Goal: Find specific page/section

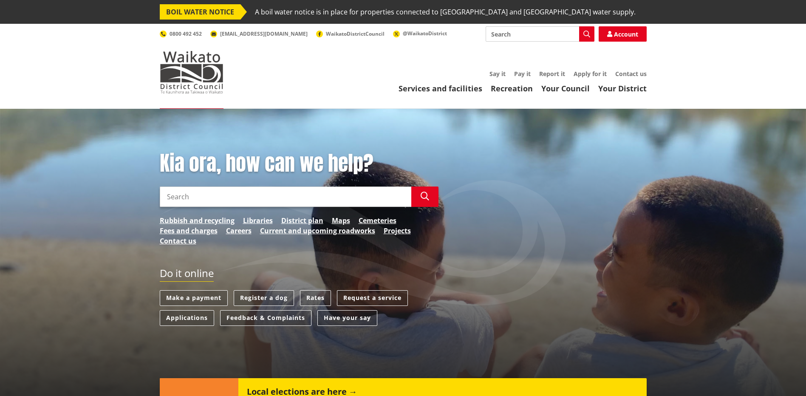
click at [518, 41] on input "Search" at bounding box center [540, 33] width 109 height 15
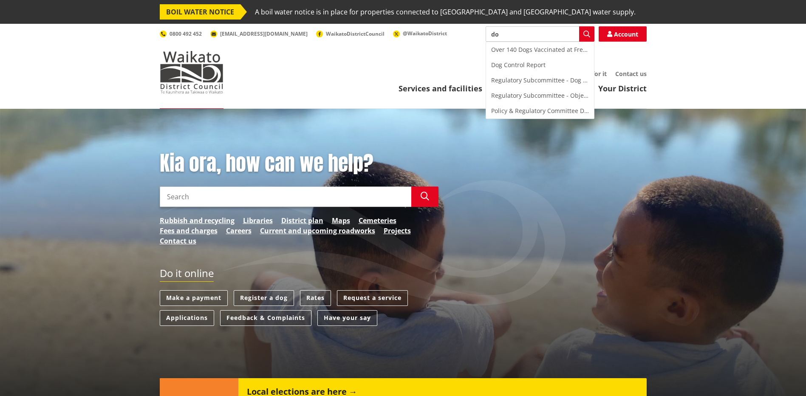
type input "d"
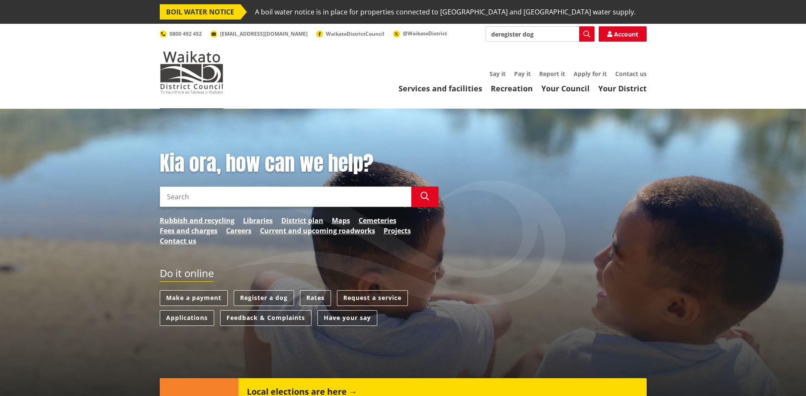
type input "deregister dog"
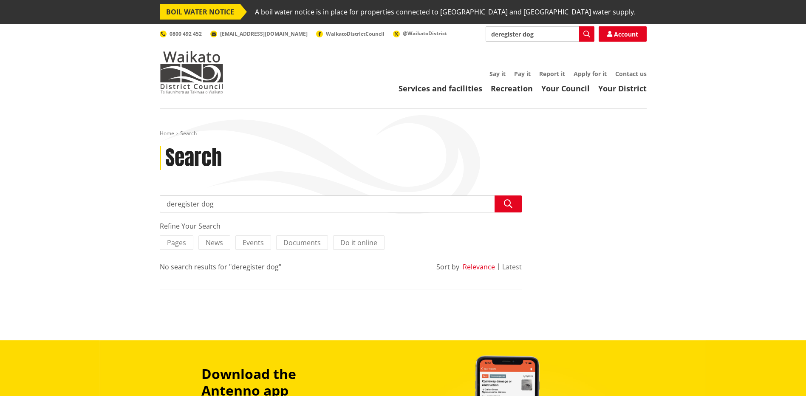
drag, startPoint x: 533, startPoint y: 34, endPoint x: 437, endPoint y: 31, distance: 96.1
click at [437, 31] on div "Search deregister dog Search Account 0800 492 452 info@waidc.govt.nz WaikatoDis…" at bounding box center [403, 33] width 487 height 15
type input "do register"
click at [583, 32] on icon "button" at bounding box center [586, 34] width 7 height 7
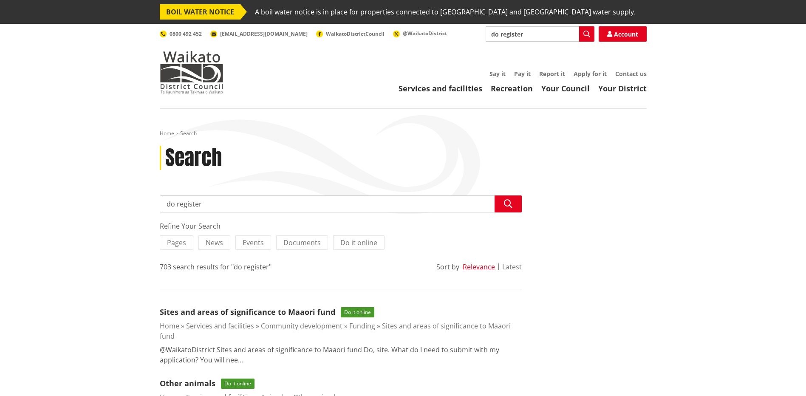
click at [497, 36] on input "do register" at bounding box center [540, 33] width 109 height 15
type input "dog register"
click at [585, 34] on icon "button" at bounding box center [586, 34] width 7 height 7
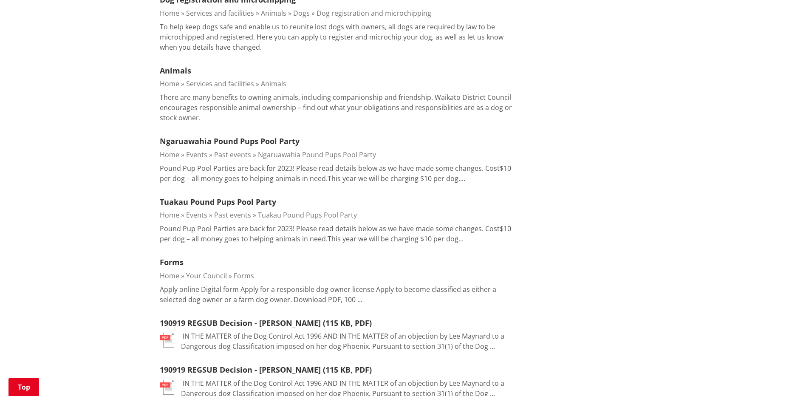
scroll to position [807, 0]
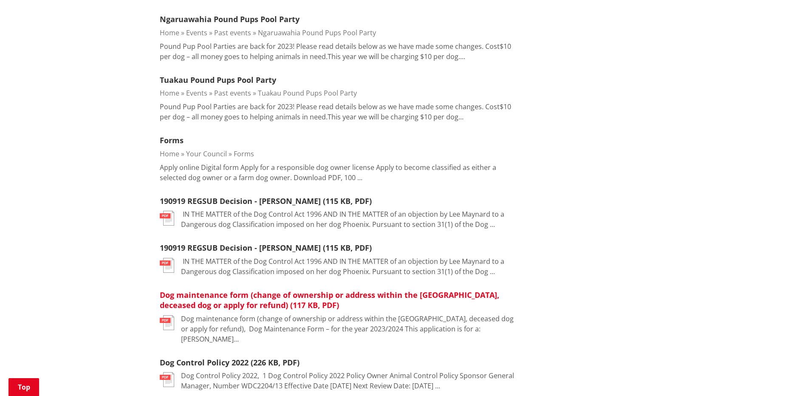
click at [300, 295] on link "Dog maintenance form (change of ownership or address within the Waikato distric…" at bounding box center [330, 300] width 340 height 21
